Goal: Book appointment/travel/reservation

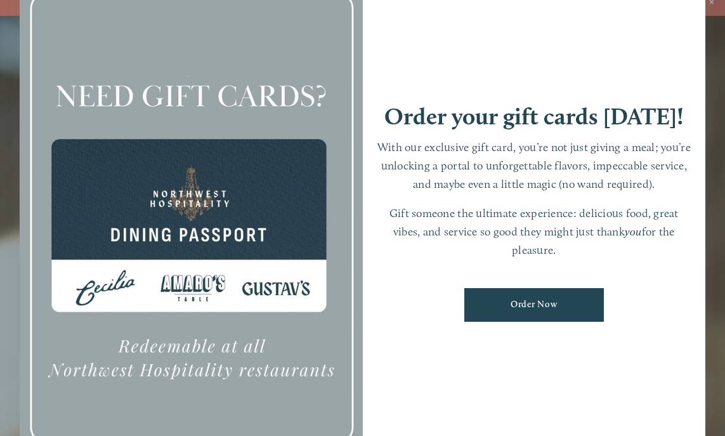
scroll to position [27, 0]
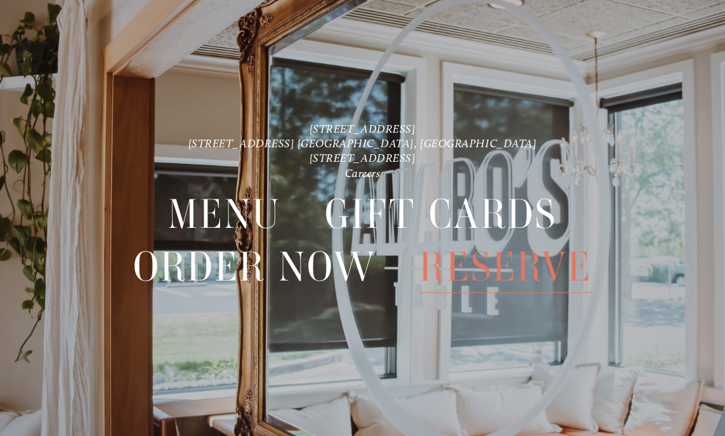
click at [489, 258] on span "Reserve" at bounding box center [505, 266] width 173 height 53
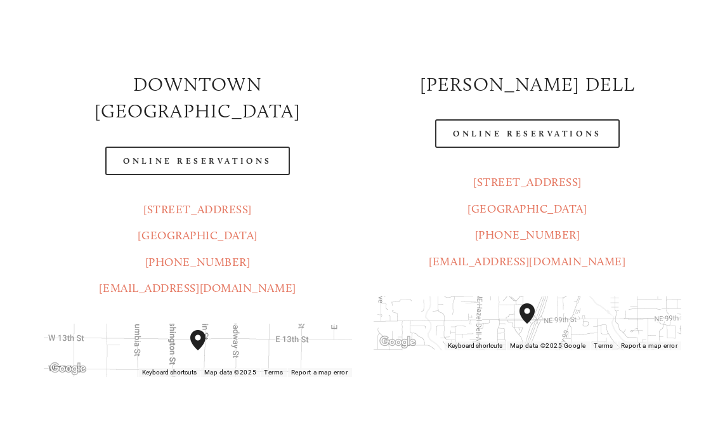
scroll to position [235, 0]
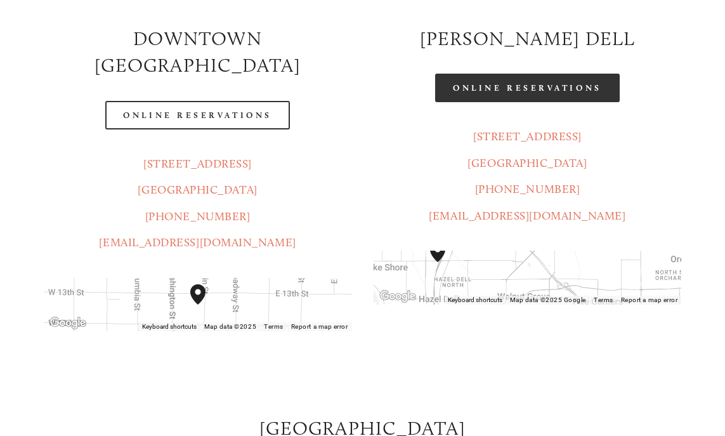
click at [532, 88] on link "Online Reservations" at bounding box center [527, 88] width 184 height 29
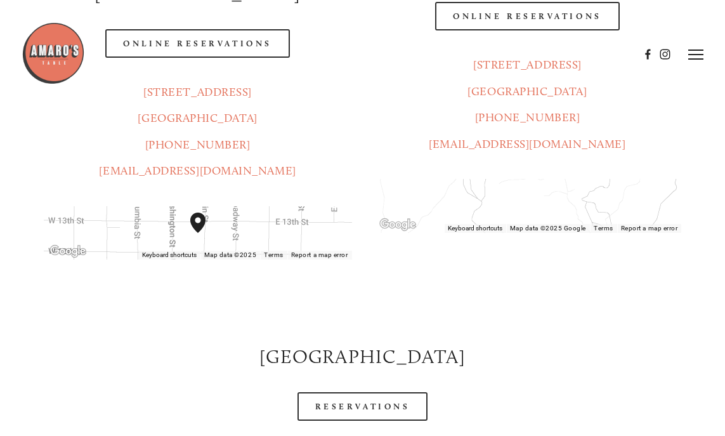
scroll to position [0, 0]
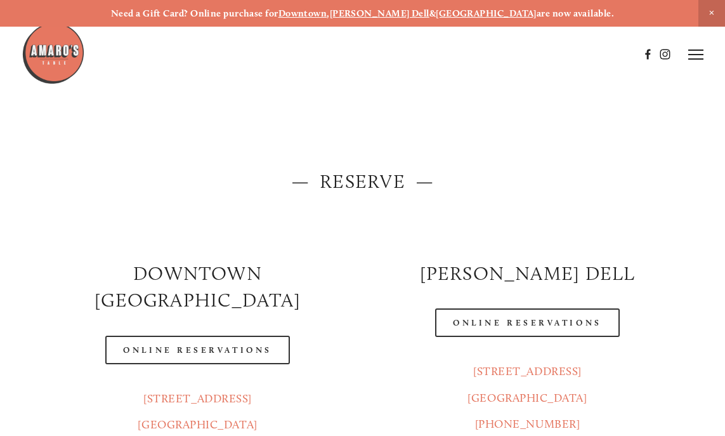
click at [697, 57] on icon at bounding box center [695, 54] width 15 height 11
click at [560, 53] on span "Visit" at bounding box center [558, 54] width 18 height 11
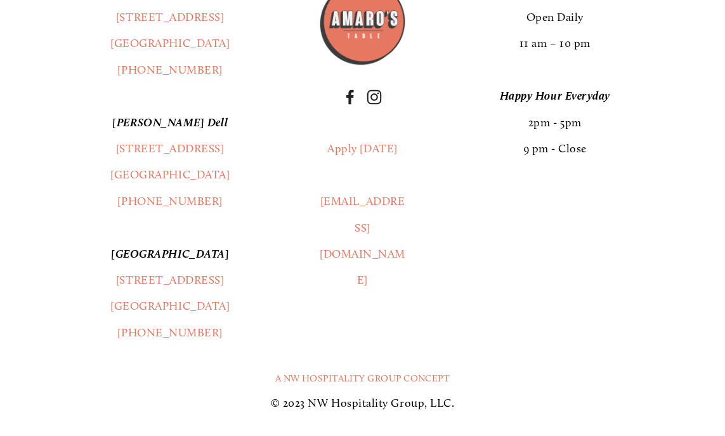
scroll to position [2646, 0]
